Goal: Transaction & Acquisition: Purchase product/service

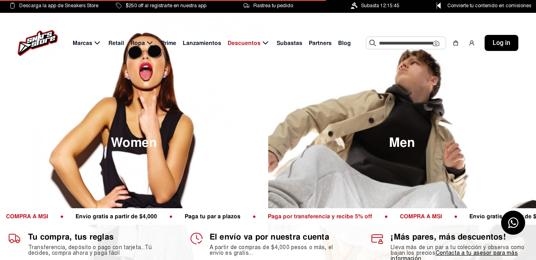
click at [387, 43] on input "text" at bounding box center [406, 43] width 54 height 12
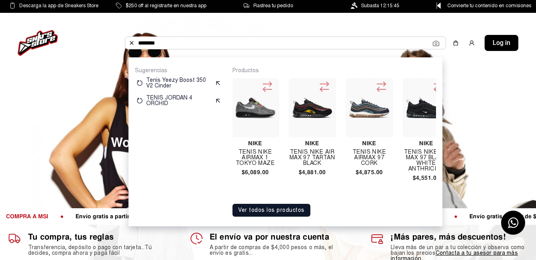
scroll to position [0, 2132]
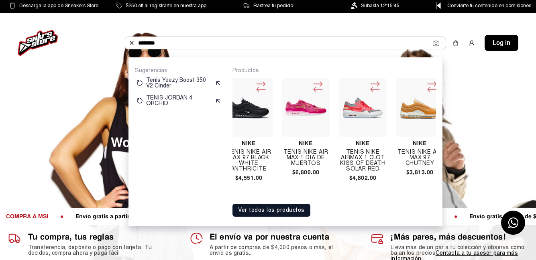
click at [353, 199] on div "Nike Tenis Air Max 97 Triple Black $4,810.00 Nike Tenis Air Max 97 Lil Nas X (m…" at bounding box center [334, 136] width 204 height 125
click at [344, 199] on div "Nike Tenis Air Max 97 Triple Black $4,810.00 Nike Tenis Air Max 97 Lil Nas X (m…" at bounding box center [334, 136] width 204 height 125
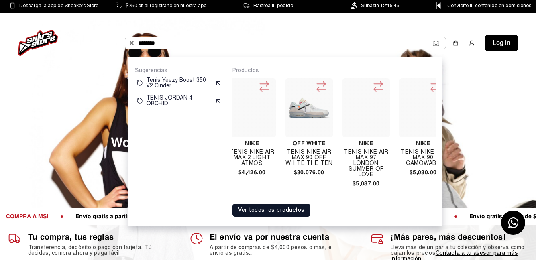
scroll to position [0, 4261]
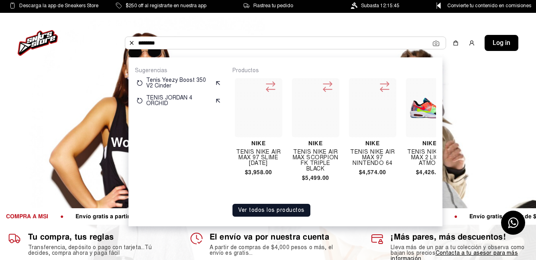
click at [417, 199] on div "Nike Tenis Air Max 97 Triple Black $4,810.00 Nike Tenis Air Max 97 Lil Nas X (m…" at bounding box center [334, 136] width 204 height 125
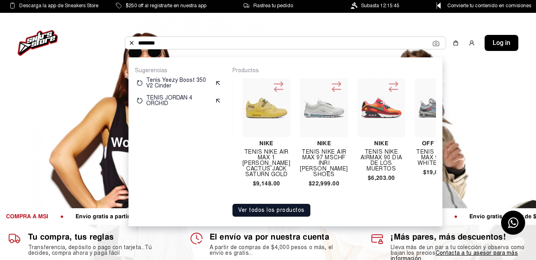
scroll to position [0, 3846]
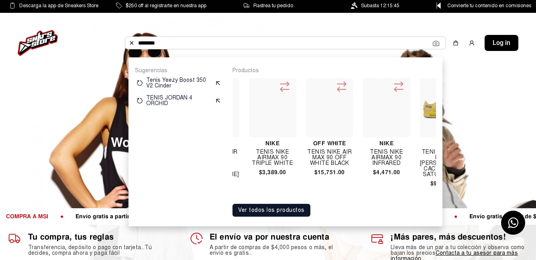
click at [357, 206] on div "Productos Nike Tenis Air Max 97 Triple Black $4,810.00 Nike Tenis Air Max 97 Li…" at bounding box center [334, 142] width 204 height 150
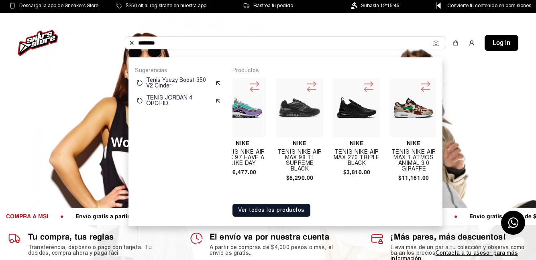
scroll to position [0, 891]
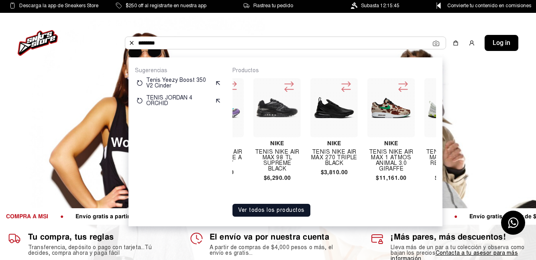
click at [328, 197] on div "Nike Tenis Air Max 97 Triple Black $4,810.00 Nike Tenis Air Max 97 Lil Nas X (m…" at bounding box center [334, 136] width 204 height 125
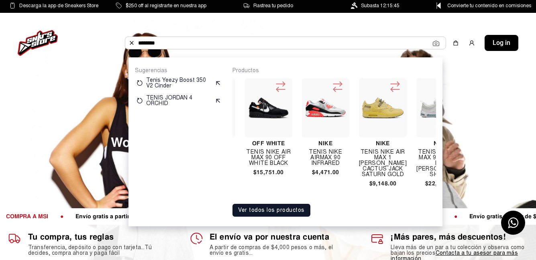
scroll to position [0, 4085]
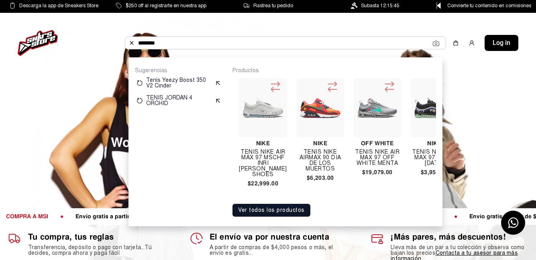
click at [408, 208] on div "Productos Nike Tenis Air Max 97 Triple Black $4,810.00 Nike Tenis Air Max 97 Li…" at bounding box center [334, 142] width 204 height 150
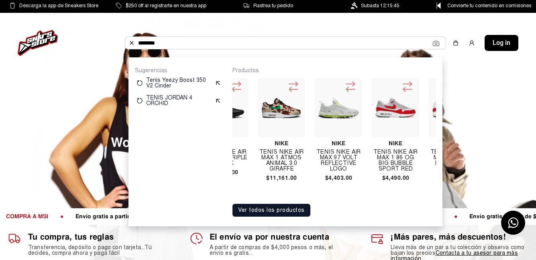
scroll to position [0, 832]
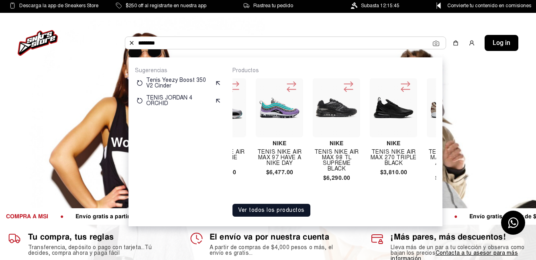
click at [171, 43] on input "*******" at bounding box center [285, 43] width 295 height 12
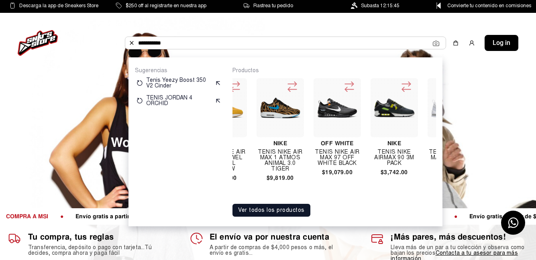
scroll to position [0, 15]
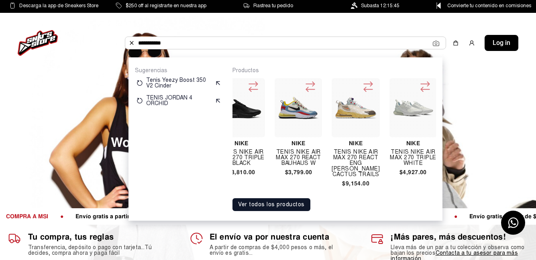
type input "**********"
